Goal: Information Seeking & Learning: Understand process/instructions

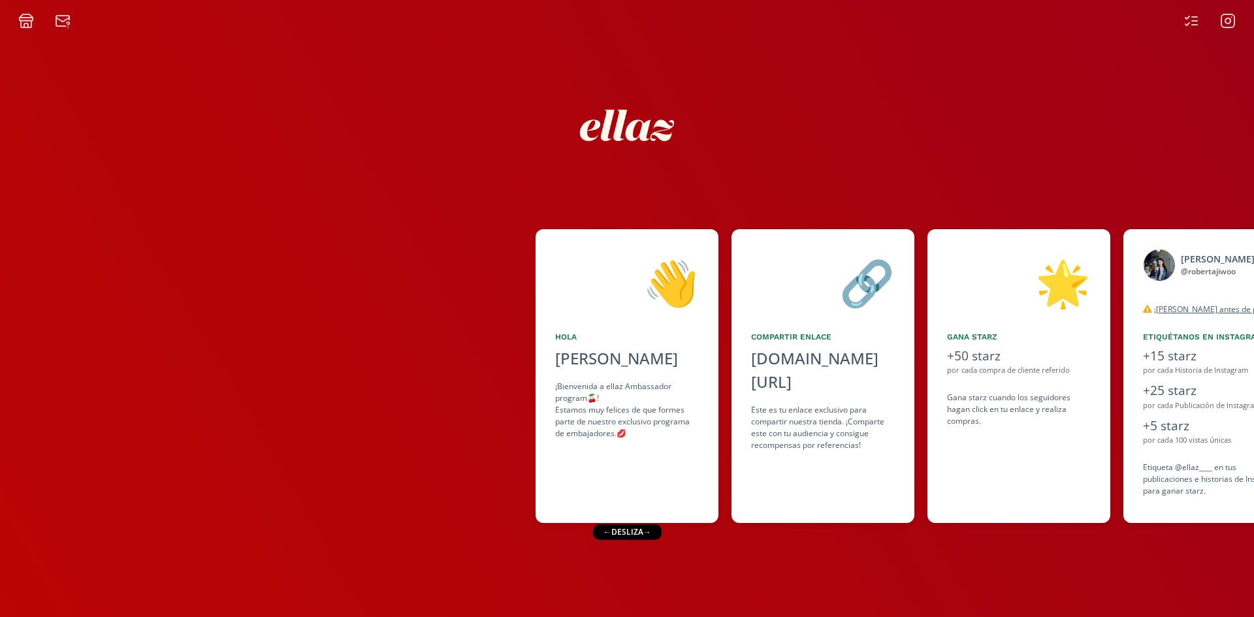
click at [1229, 24] on icon at bounding box center [1228, 20] width 5 height 5
drag, startPoint x: 1171, startPoint y: 389, endPoint x: 1024, endPoint y: 414, distance: 149.1
click at [1024, 414] on div "👋 [PERSON_NAME] [PERSON_NAME] ¡Bienvenida a ellaz Ambassador program🍒! Estamos …" at bounding box center [627, 376] width 1254 height 307
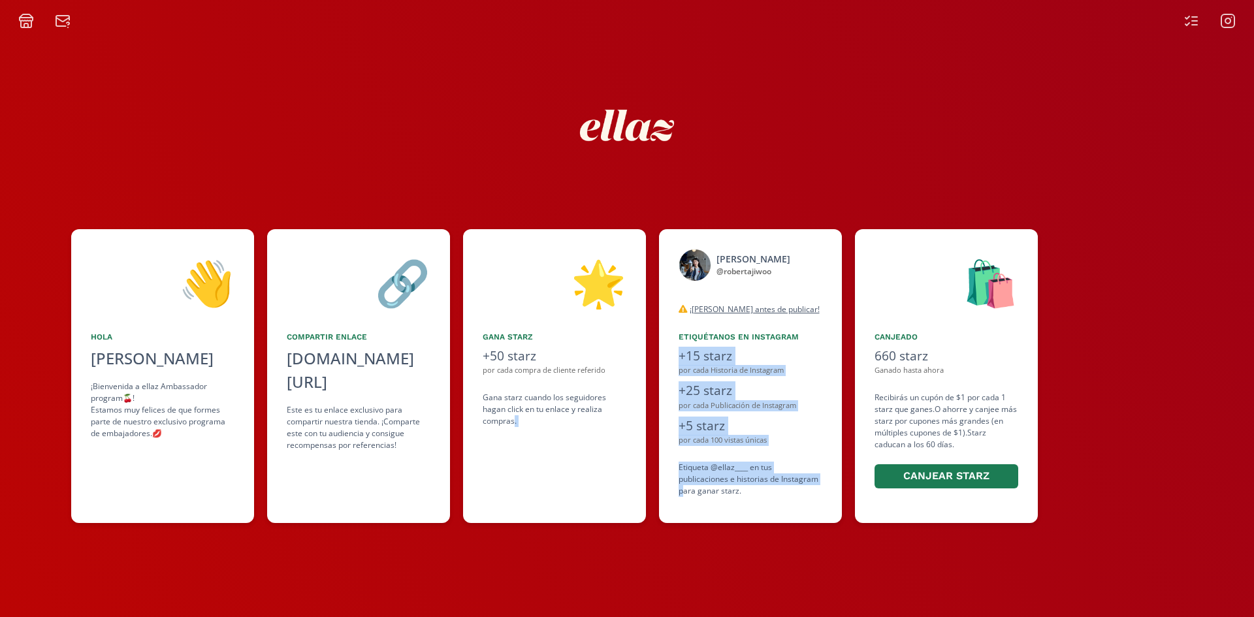
drag, startPoint x: 840, startPoint y: 464, endPoint x: 671, endPoint y: 493, distance: 171.0
click at [684, 492] on div "👋 [PERSON_NAME] [PERSON_NAME] ¡Bienvenida a ellaz Ambassador program🍒! Estamos …" at bounding box center [627, 376] width 1254 height 307
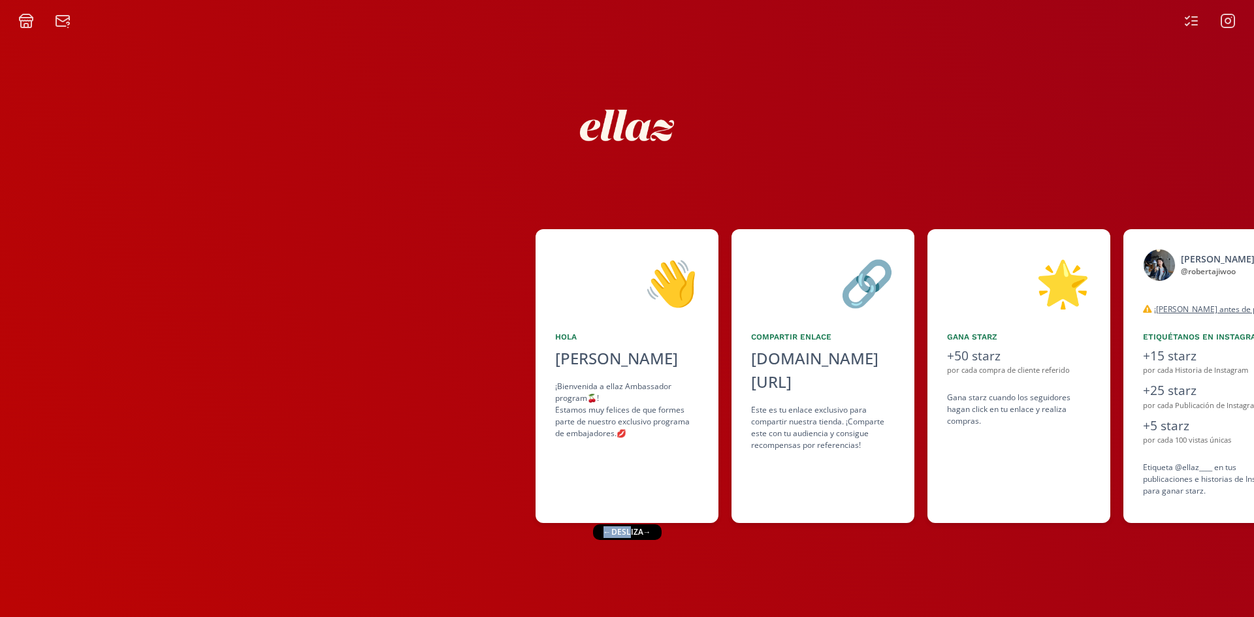
drag, startPoint x: 627, startPoint y: 529, endPoint x: 608, endPoint y: 504, distance: 32.1
click at [600, 530] on div "← desliza →" at bounding box center [627, 533] width 69 height 16
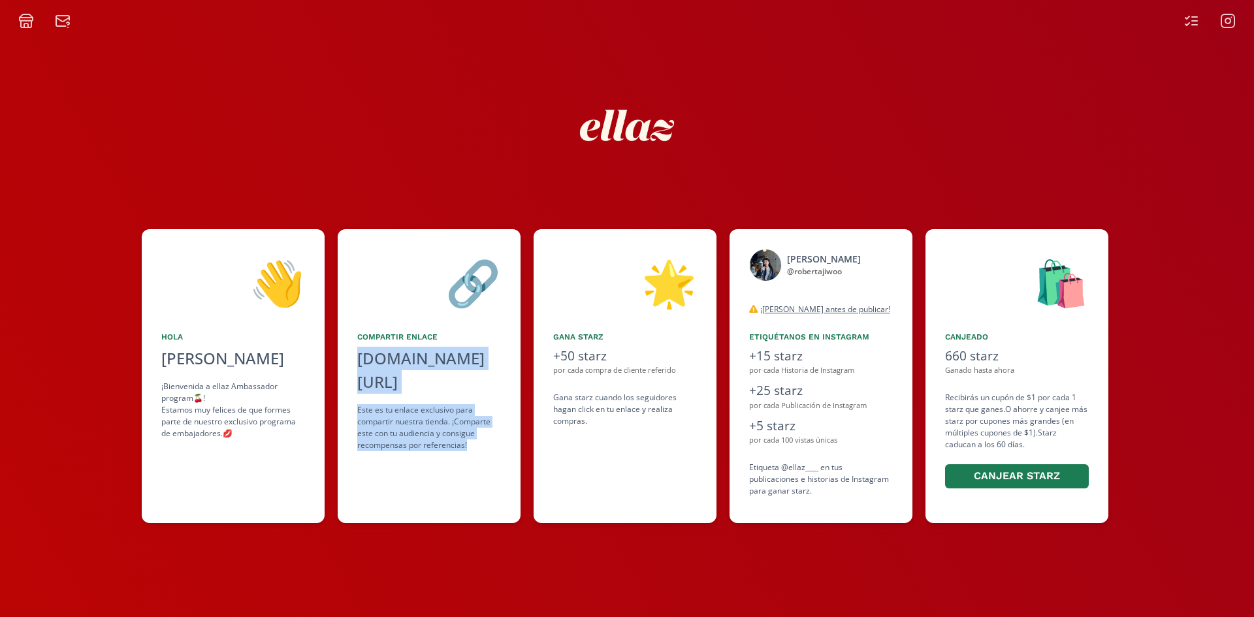
drag, startPoint x: 612, startPoint y: 493, endPoint x: 468, endPoint y: 459, distance: 147.7
click at [480, 525] on div "👋 [PERSON_NAME] [PERSON_NAME] ¡Bienvenida a ellaz Ambassador program🍒! Estamos …" at bounding box center [627, 376] width 1254 height 307
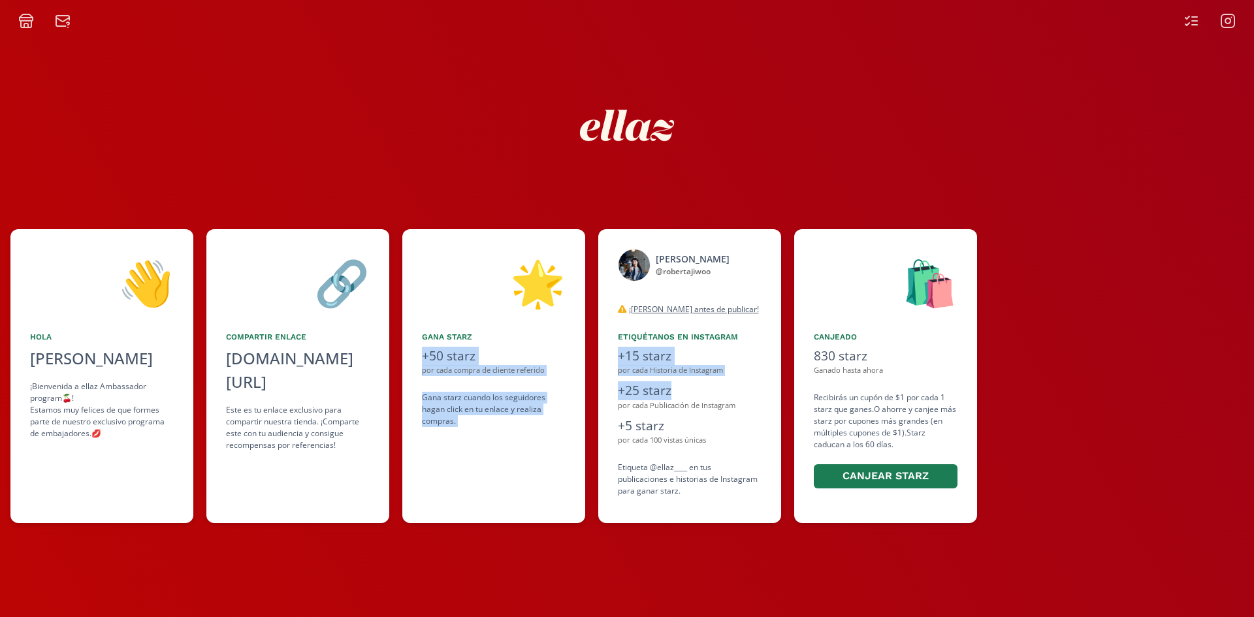
scroll to position [0, 527]
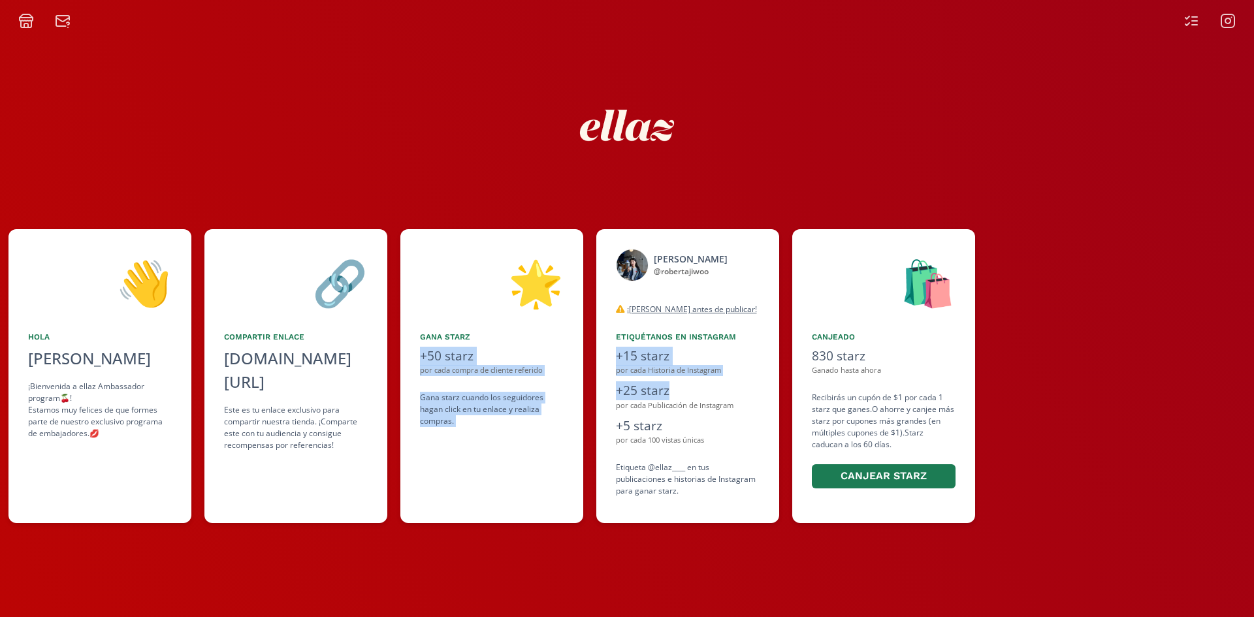
drag, startPoint x: 936, startPoint y: 353, endPoint x: 760, endPoint y: 381, distance: 178.0
click at [760, 381] on div "👋 [PERSON_NAME] [PERSON_NAME] ¡Bienvenida a ellaz Ambassador program🍒! Estamos …" at bounding box center [627, 376] width 1254 height 307
click at [1222, 22] on rect at bounding box center [1228, 20] width 13 height 13
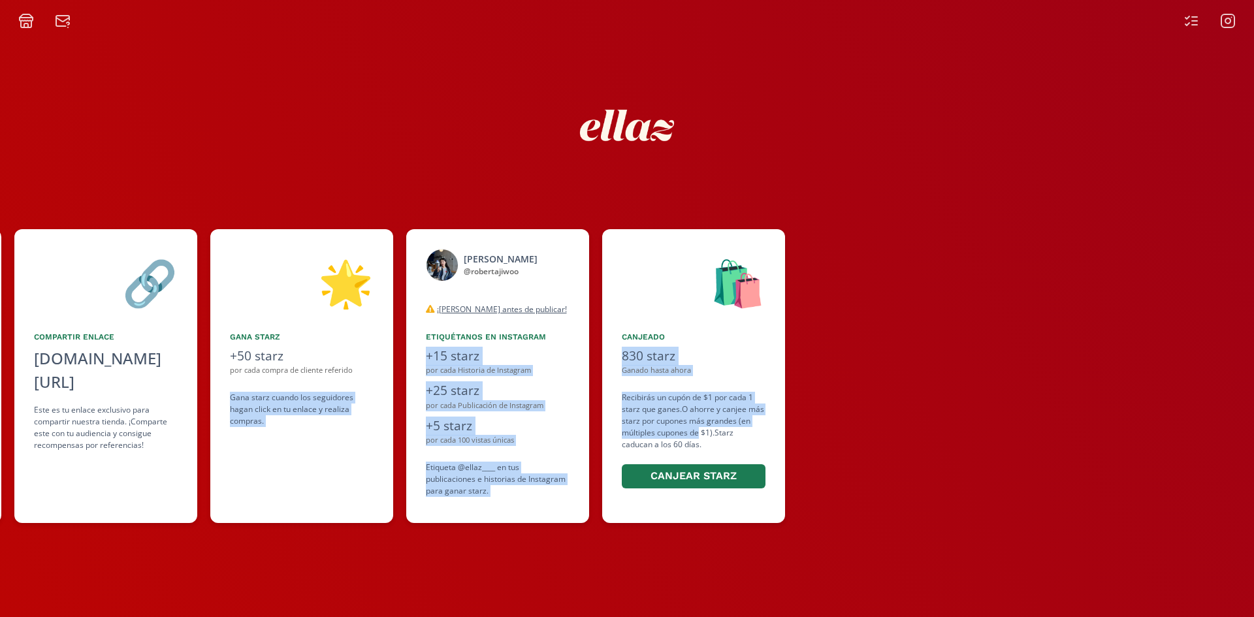
scroll to position [0, 719]
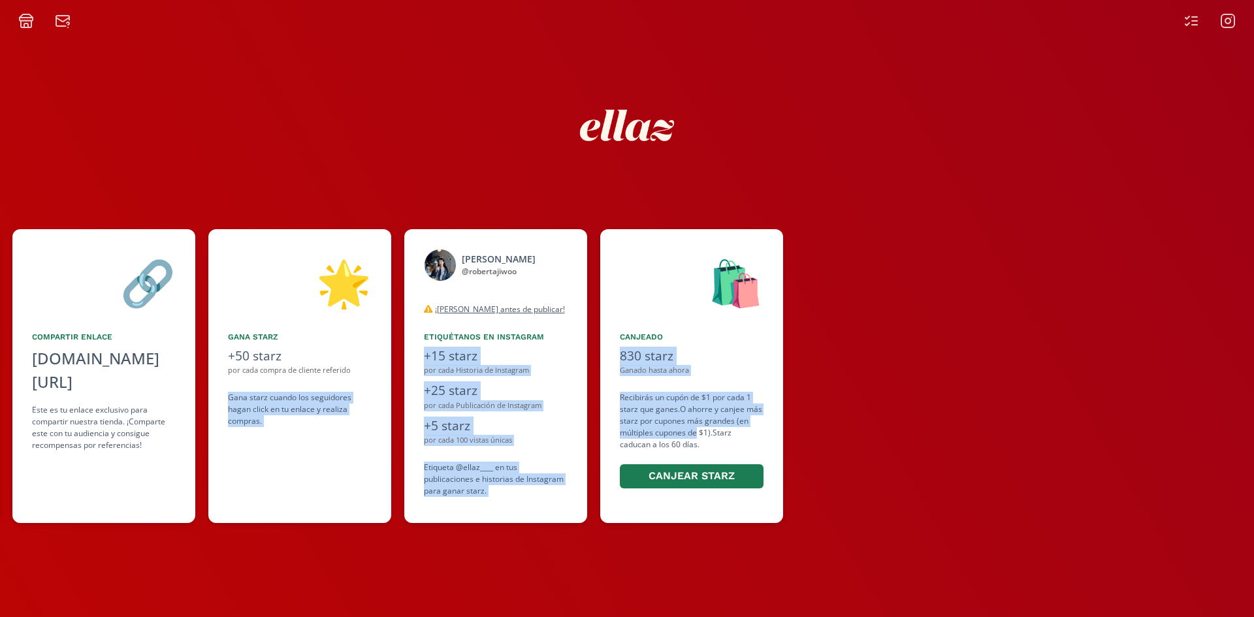
drag, startPoint x: 934, startPoint y: 387, endPoint x: 694, endPoint y: 431, distance: 243.7
click at [694, 431] on div "👋 [PERSON_NAME] [PERSON_NAME] ¡Bienvenida a ellaz Ambassador program🍒! Estamos …" at bounding box center [627, 376] width 1254 height 307
click at [1196, 21] on icon at bounding box center [1194, 21] width 5 height 0
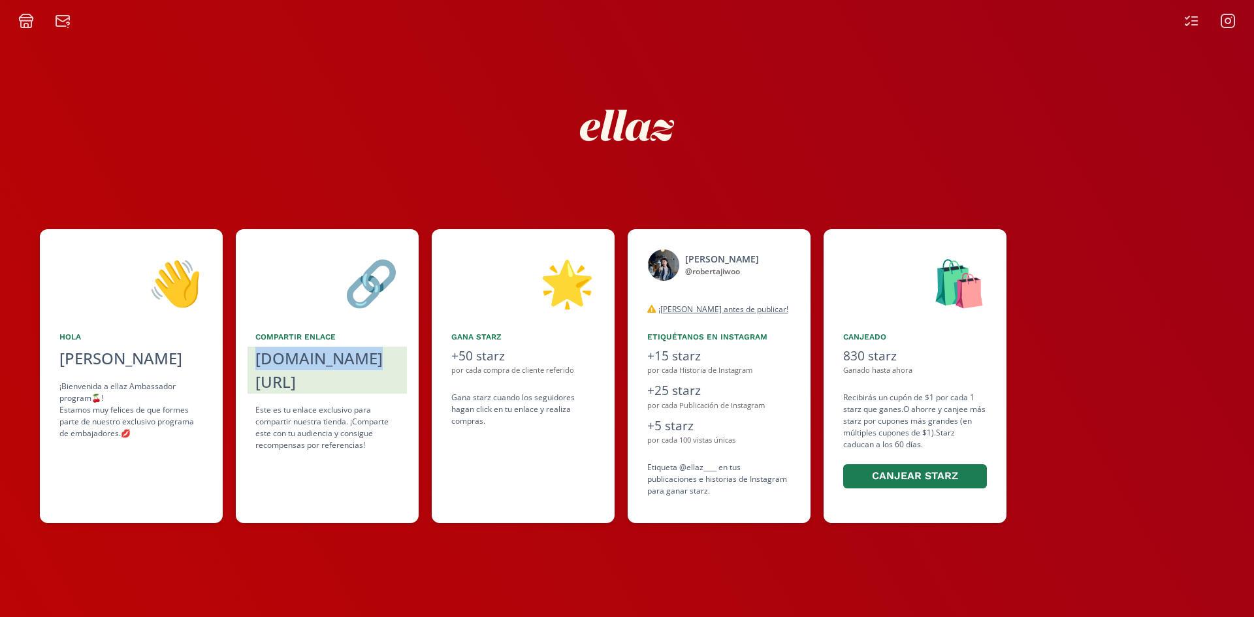
drag, startPoint x: 963, startPoint y: 346, endPoint x: 676, endPoint y: 346, distance: 286.8
click at [811, 368] on div "👋 Hola Roberta Kim ¡Bienvenida a ellaz Ambassador program🍒! Estamos muy felices…" at bounding box center [627, 376] width 1254 height 307
